Goal: Information Seeking & Learning: Find specific fact

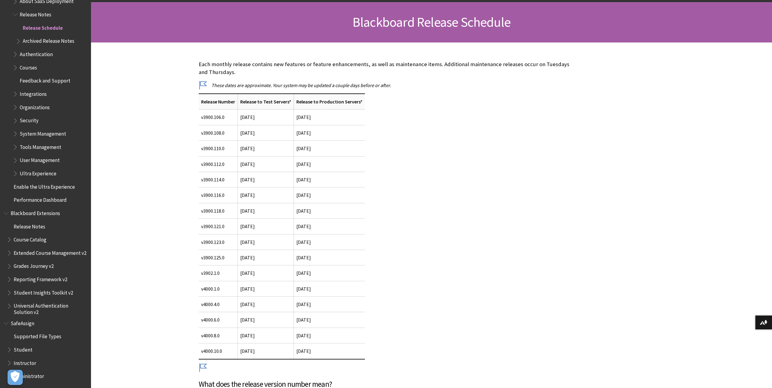
scroll to position [99, 0]
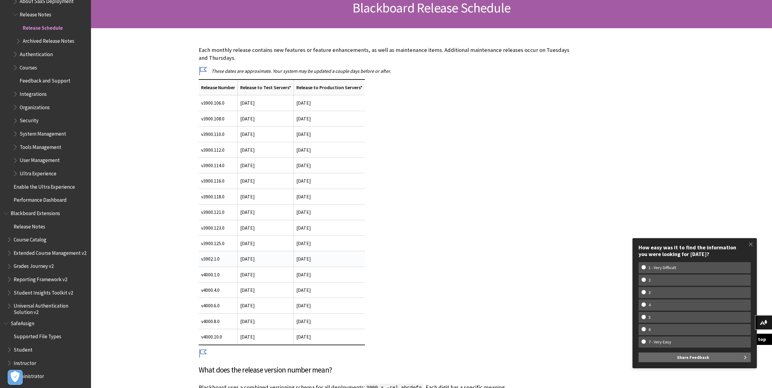
click at [216, 259] on td "v3902.1.0" at bounding box center [218, 258] width 39 height 15
copy td "v3902.1.0"
click at [752, 242] on span at bounding box center [751, 244] width 13 height 13
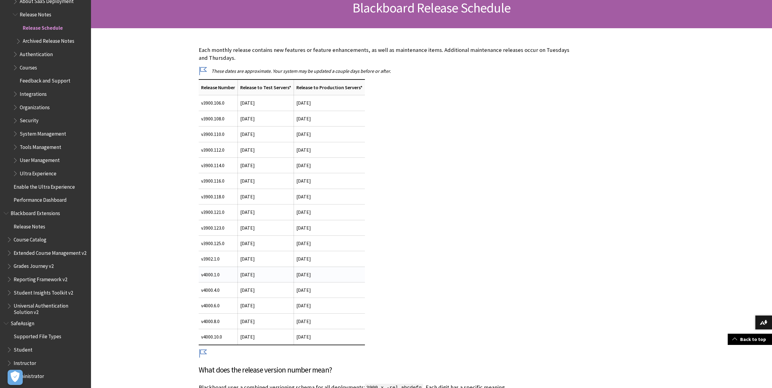
click at [212, 275] on td "v4000.1.0" at bounding box center [218, 274] width 39 height 15
copy td "v4000.1.0"
click at [215, 290] on td "v4000.4.0" at bounding box center [218, 290] width 39 height 15
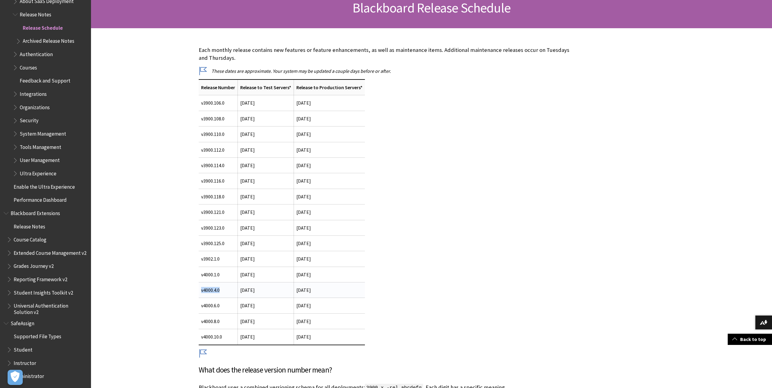
copy td "v4000.4.0"
click at [215, 305] on td "v4000.6.0" at bounding box center [218, 305] width 39 height 15
copy td "v4000.6.0"
